Goal: Task Accomplishment & Management: Use online tool/utility

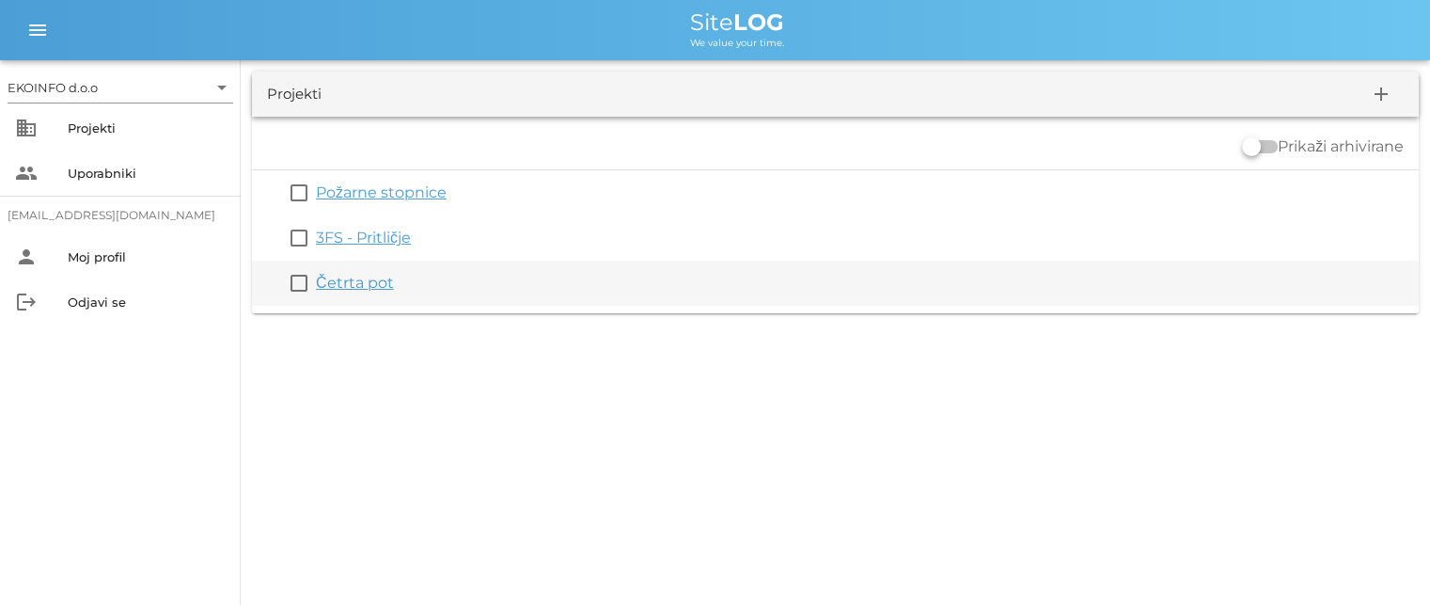
click at [369, 292] on link "Četrta pot" at bounding box center [355, 283] width 78 height 18
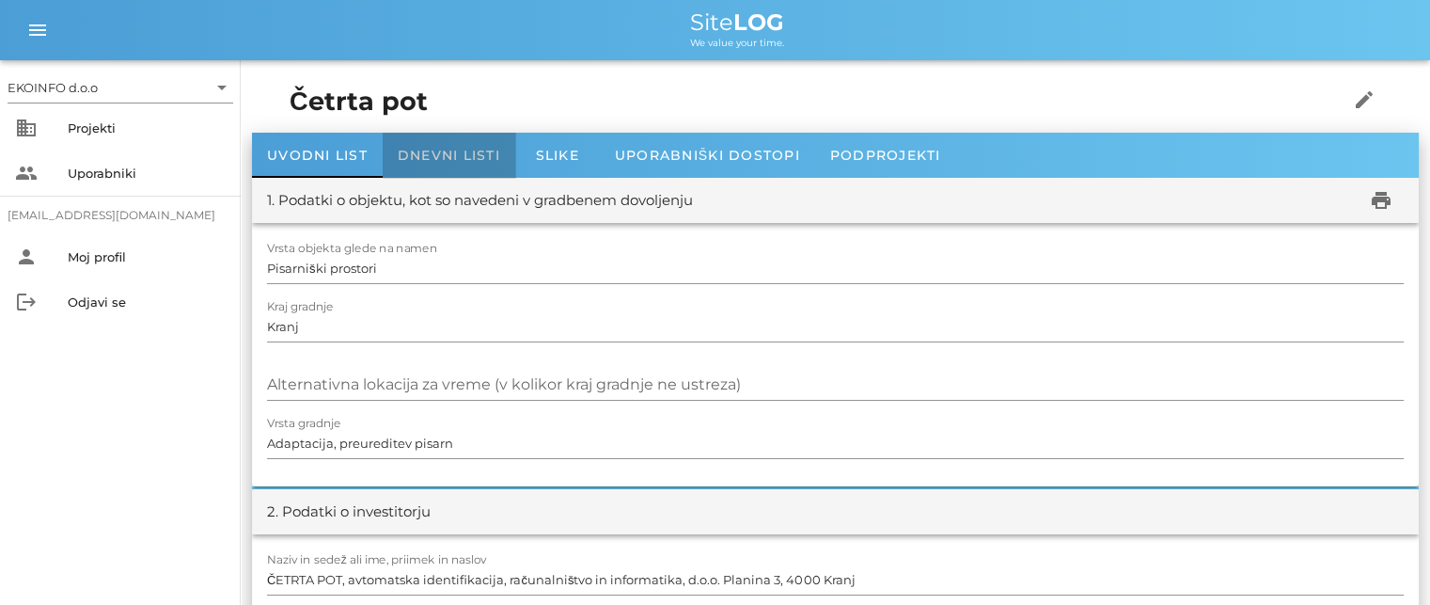
click at [432, 153] on span "Dnevni listi" at bounding box center [449, 155] width 103 height 17
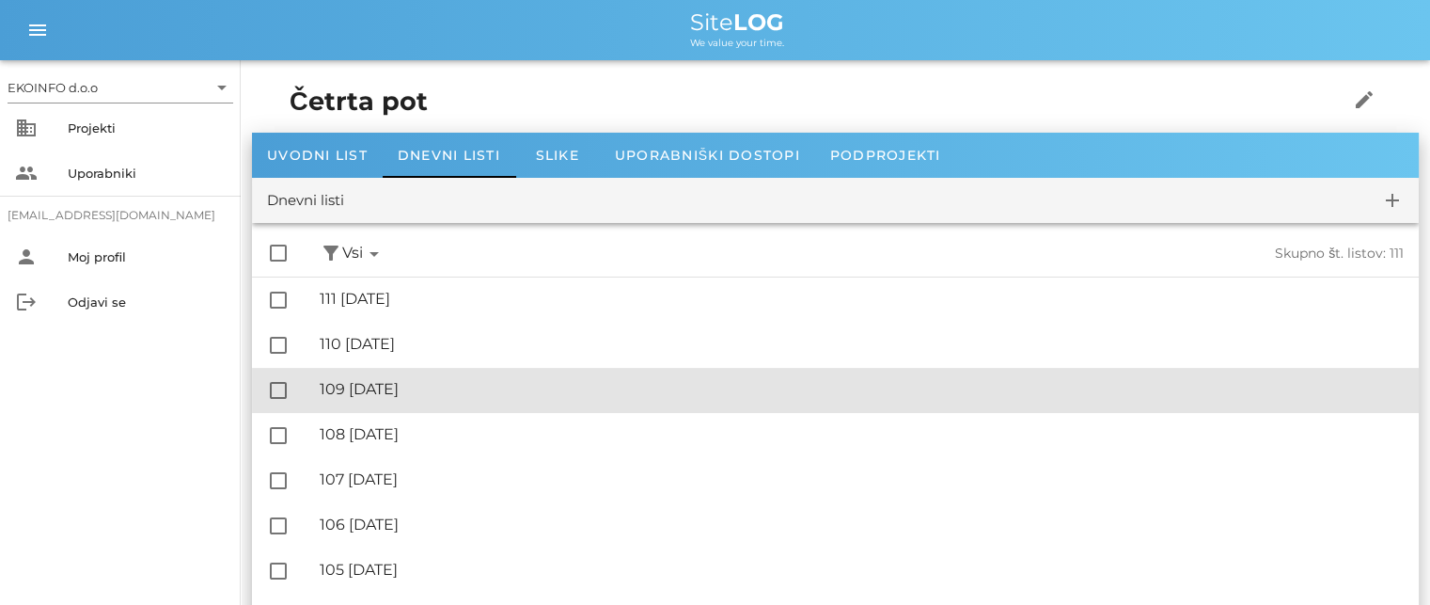
click at [425, 387] on div "🔏 109 [DATE]" at bounding box center [862, 389] width 1084 height 18
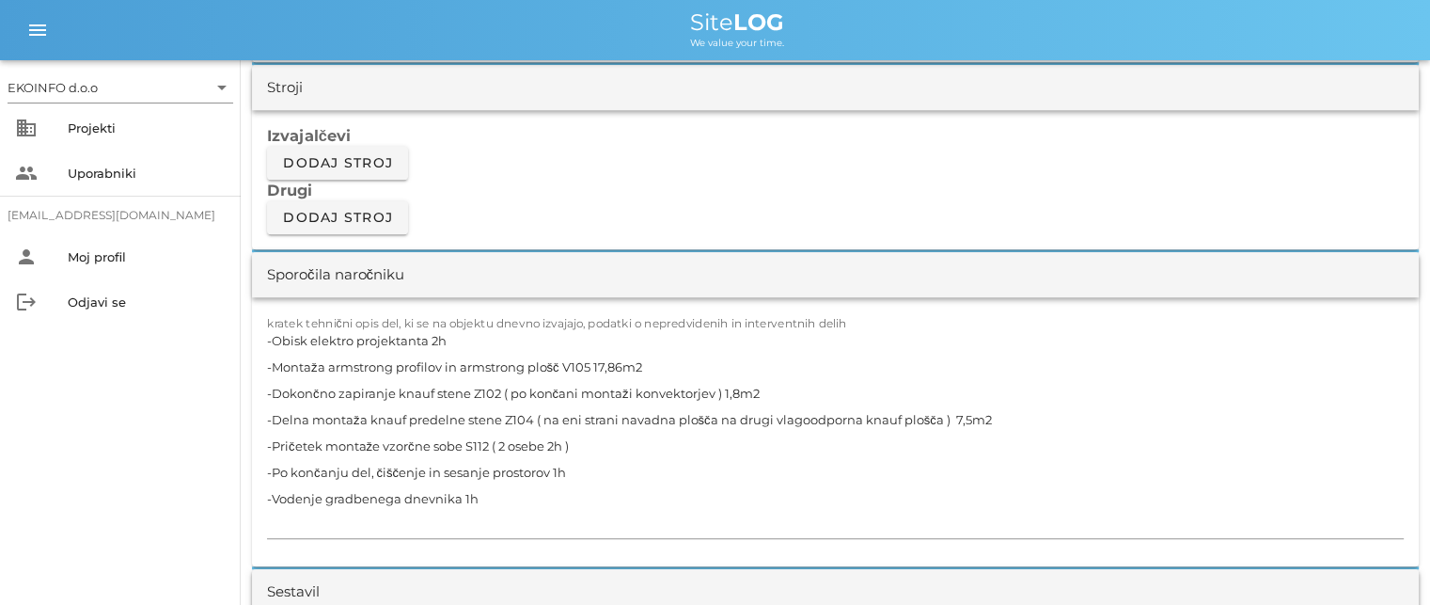
scroll to position [1599, 0]
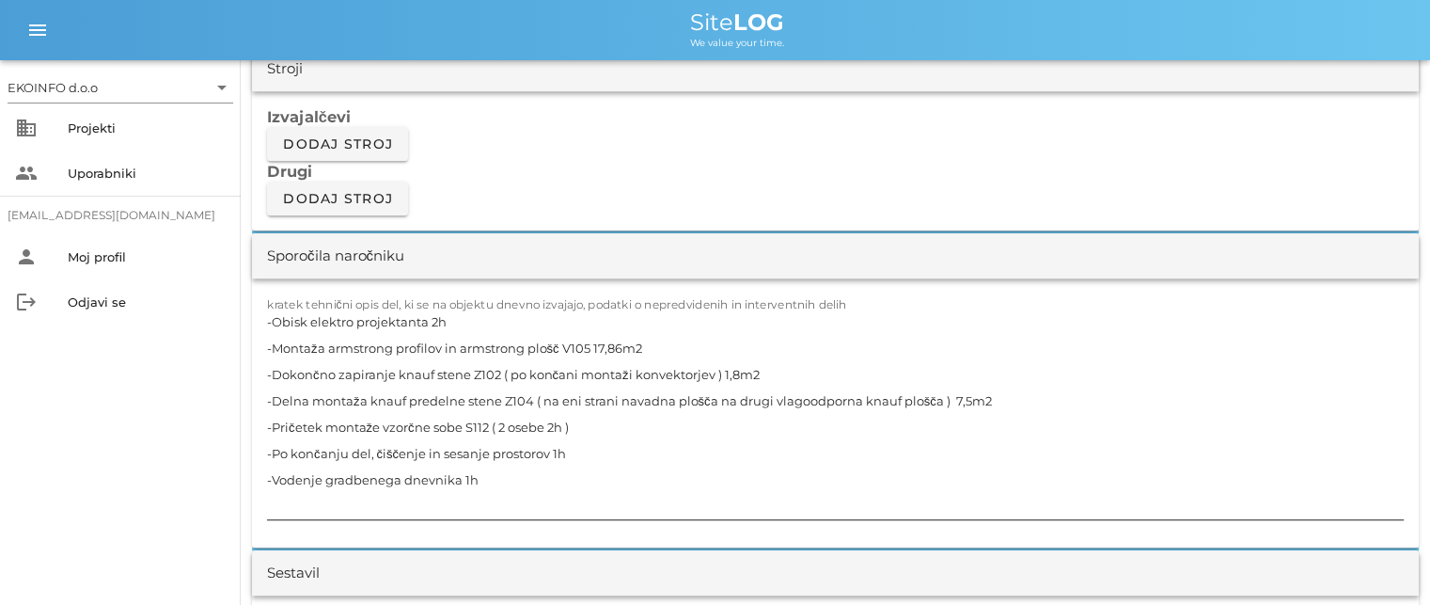
click at [767, 372] on textarea "-Obisk elektro projektanta 2h -Montaža armstrong profilov in armstrong plošč V1…" at bounding box center [835, 413] width 1137 height 211
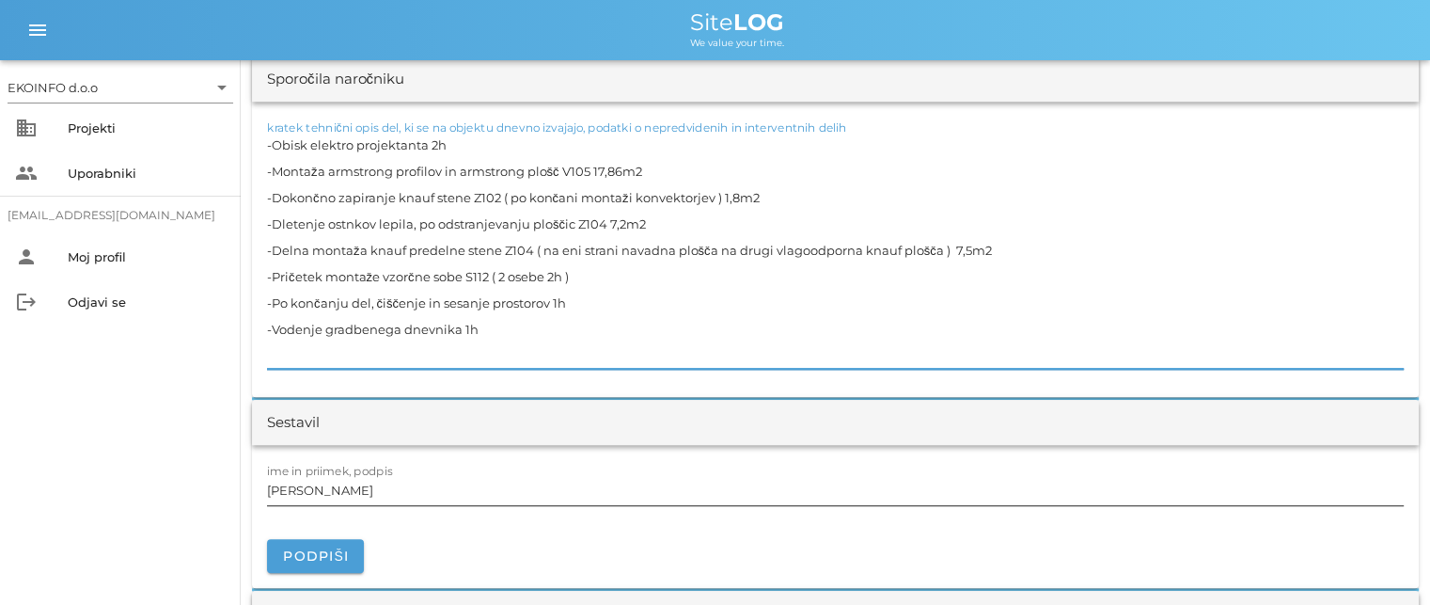
scroll to position [1787, 0]
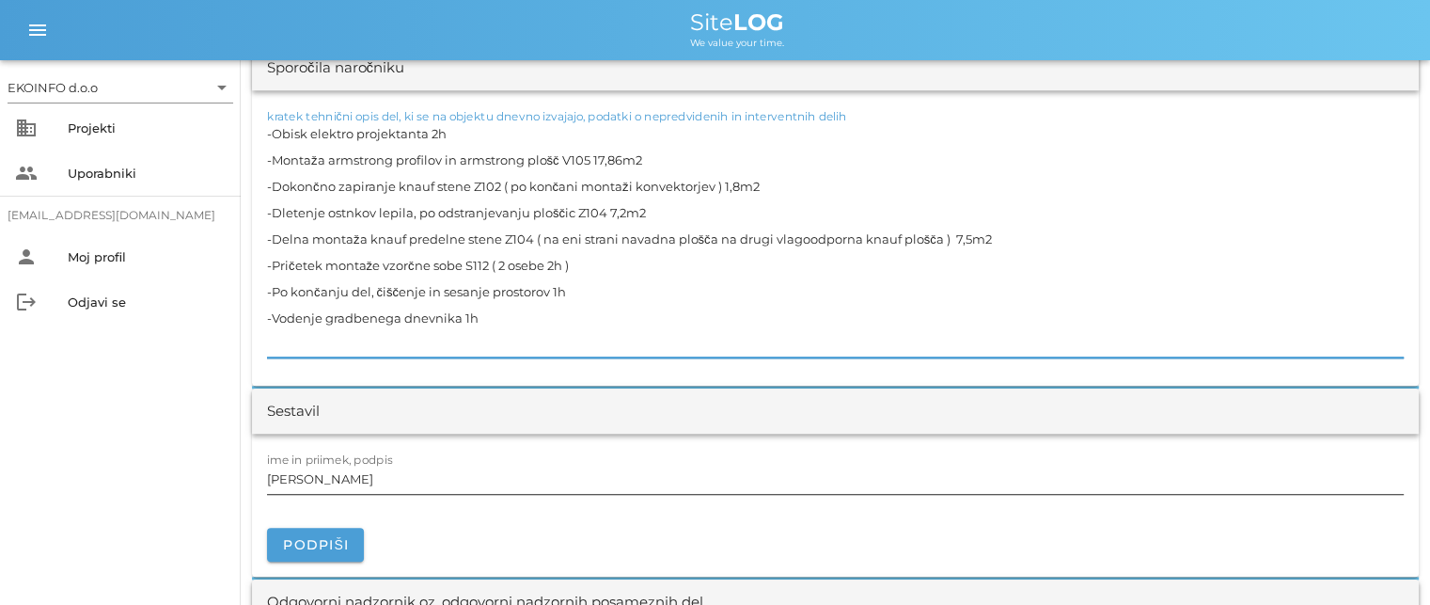
click at [355, 476] on input "[PERSON_NAME]" at bounding box center [835, 479] width 1137 height 30
click at [607, 206] on textarea "-Obisk elektro projektanta 2h -Montaža armstrong profilov in armstrong plošč V1…" at bounding box center [835, 238] width 1137 height 237
click at [346, 210] on textarea "-Obisk elektro projektanta 2h -Montaža armstrong profilov in armstrong plošč V1…" at bounding box center [835, 238] width 1137 height 237
click at [448, 206] on textarea "-Obisk elektro projektanta 2h -Montaža armstrong profilov in armstrong plošč V1…" at bounding box center [835, 238] width 1137 height 237
drag, startPoint x: 610, startPoint y: 208, endPoint x: 274, endPoint y: 208, distance: 336.7
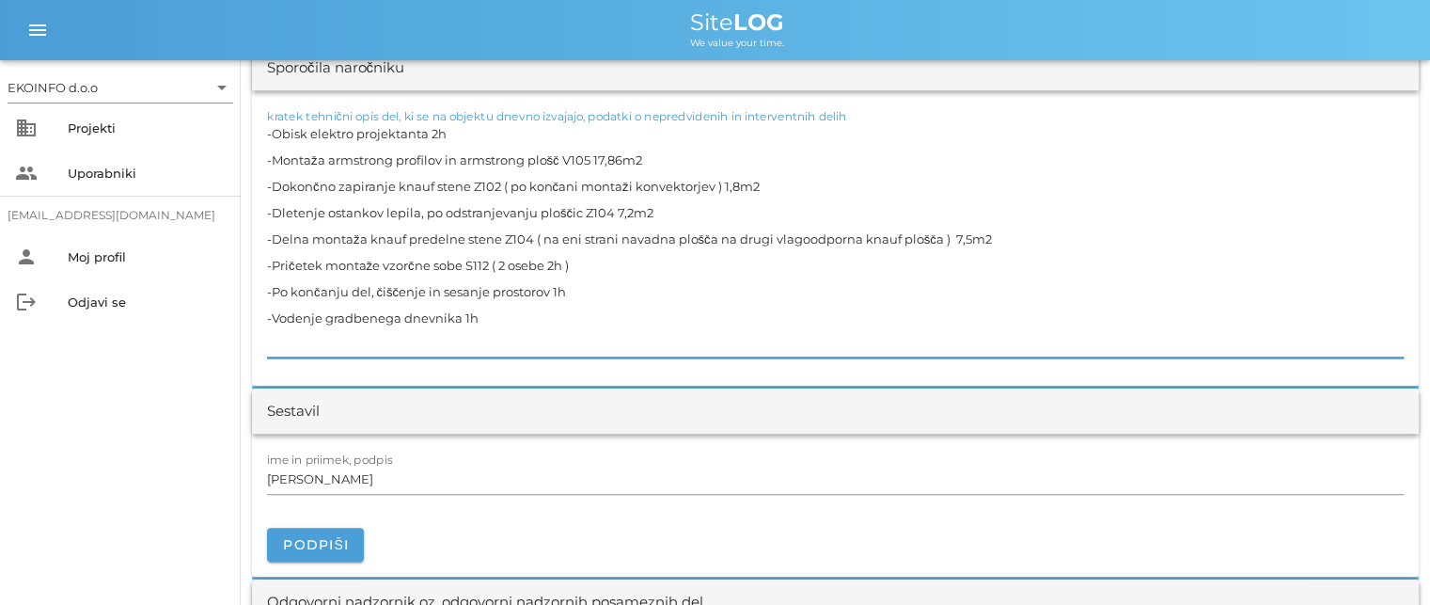
click at [274, 208] on textarea "-Obisk elektro projektanta 2h -Montaža armstrong profilov in armstrong plošč V1…" at bounding box center [835, 238] width 1137 height 237
type textarea "-Obisk elektro projektanta 2h -Montaža armstrong profilov in armstrong plošč V1…"
click at [620, 277] on textarea "-Obisk elektro projektanta 2h -Montaža armstrong profilov in armstrong plošč V1…" at bounding box center [835, 238] width 1137 height 237
click at [355, 481] on input "[PERSON_NAME]" at bounding box center [835, 479] width 1137 height 30
